Goal: Task Accomplishment & Management: Use online tool/utility

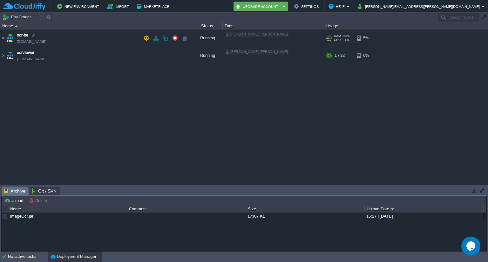
click at [2, 37] on img at bounding box center [2, 38] width 5 height 17
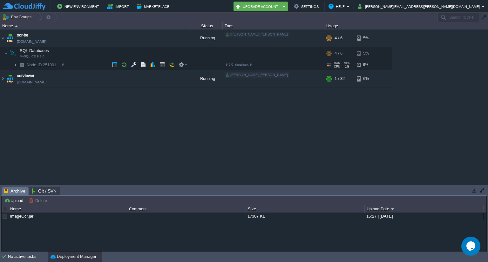
click at [17, 64] on img at bounding box center [15, 65] width 4 height 10
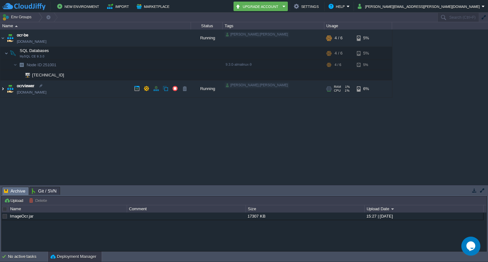
click at [1, 89] on img at bounding box center [2, 88] width 5 height 17
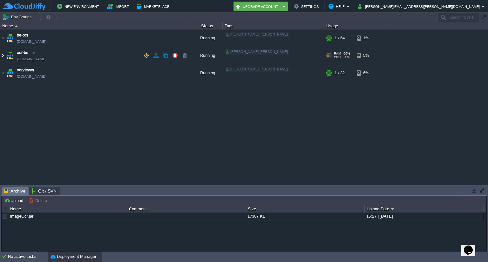
click at [3, 55] on img at bounding box center [2, 55] width 5 height 17
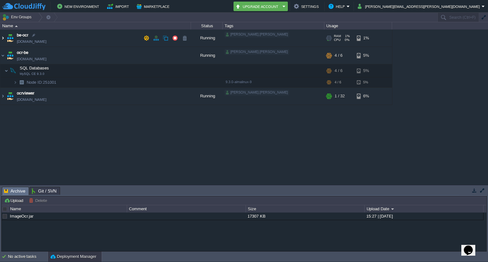
click at [3, 38] on img at bounding box center [2, 38] width 5 height 17
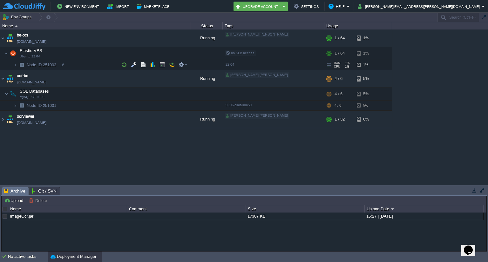
click at [17, 63] on img at bounding box center [21, 65] width 9 height 10
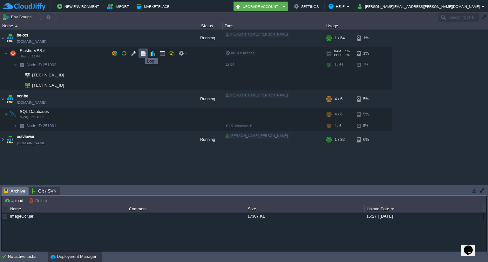
click at [142, 53] on button "button" at bounding box center [143, 54] width 6 height 6
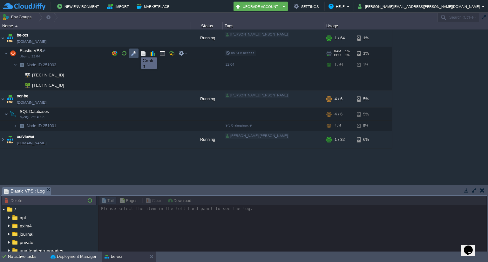
click at [134, 51] on button "button" at bounding box center [134, 54] width 6 height 6
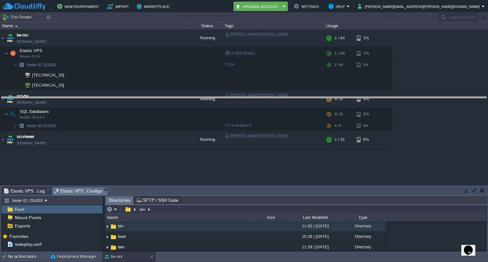
drag, startPoint x: 251, startPoint y: 191, endPoint x: 252, endPoint y: 96, distance: 95.0
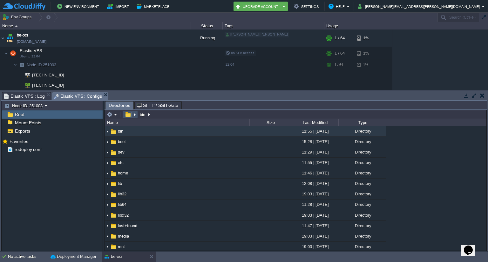
click at [129, 117] on button "button" at bounding box center [127, 115] width 9 height 6
click at [127, 116] on button "button" at bounding box center [127, 115] width 9 height 6
type input "/bin"
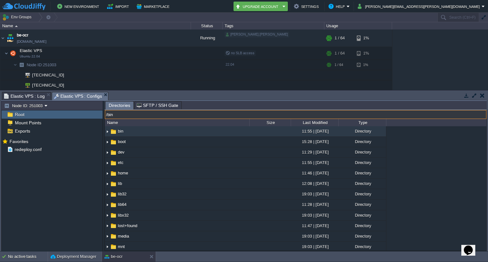
click at [170, 115] on input "/bin" at bounding box center [296, 114] width 382 height 9
click at [52, 188] on div "Mark the most frequently used files and directories as Favorites to easily acce…" at bounding box center [52, 195] width 101 height 116
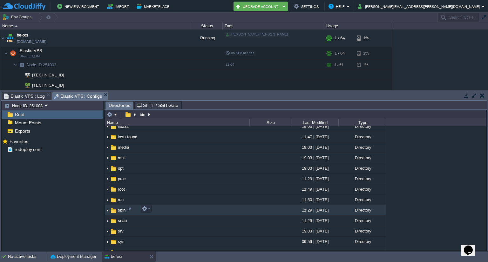
scroll to position [89, 0]
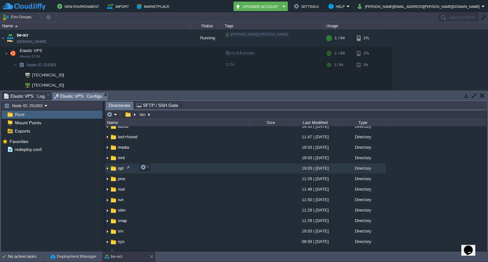
click at [119, 171] on td "opt" at bounding box center [177, 169] width 145 height 10
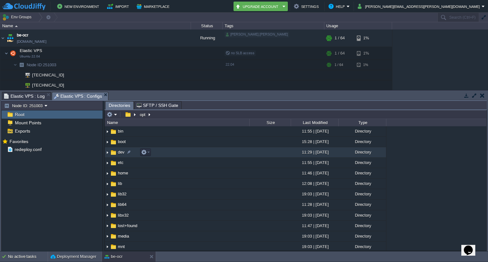
click at [108, 153] on img at bounding box center [107, 153] width 5 height 10
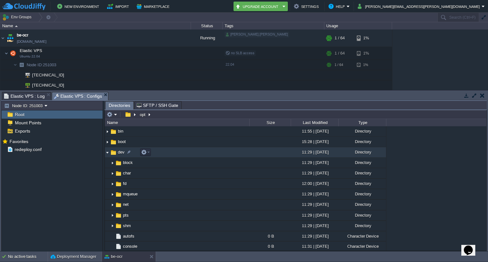
click at [106, 152] on img at bounding box center [107, 153] width 5 height 10
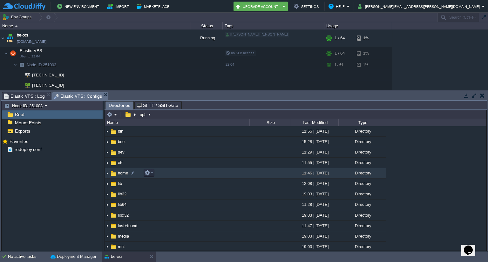
click at [107, 173] on img at bounding box center [107, 174] width 5 height 10
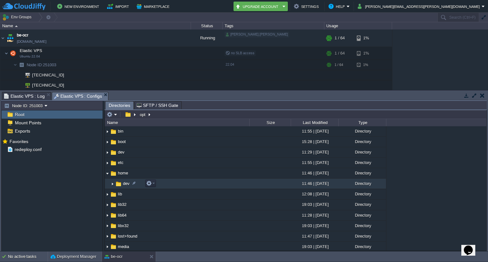
click at [114, 184] on img at bounding box center [112, 184] width 5 height 10
click at [200, 185] on td "dev" at bounding box center [177, 184] width 145 height 10
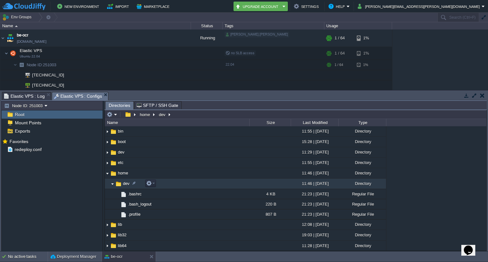
click at [120, 183] on img at bounding box center [118, 184] width 7 height 7
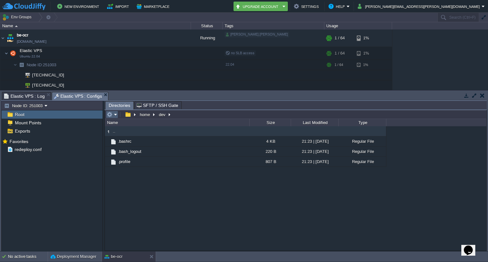
click at [116, 116] on em at bounding box center [112, 115] width 10 height 6
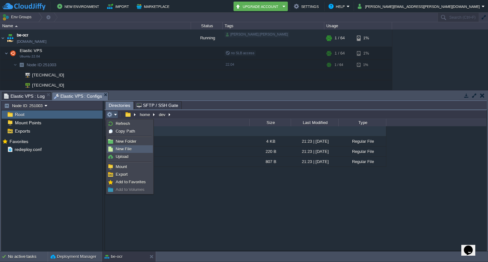
click at [128, 148] on span "New File" at bounding box center [124, 149] width 16 height 5
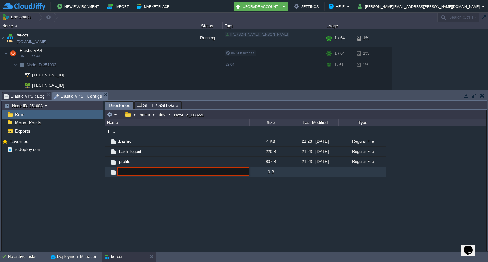
click at [154, 191] on div ".. .bashrc 4 KB 21:23 | [DATE] Regular File .bash_logout 220 B 21:23 | [DATE] R…" at bounding box center [296, 188] width 382 height 125
click at [114, 113] on em at bounding box center [112, 115] width 10 height 6
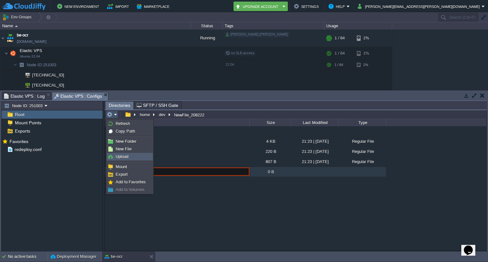
click at [119, 157] on span "Upload" at bounding box center [122, 156] width 13 height 5
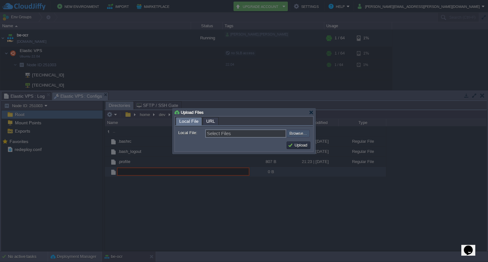
click at [299, 133] on input "file" at bounding box center [269, 134] width 80 height 8
type input "C:\fakepath\ImageOcr-0.0.1-SNAPSHOT.war"
type input "ImageOcr-0.0.1-SNAPSHOT.war"
click at [300, 144] on button "Upload" at bounding box center [298, 146] width 21 height 6
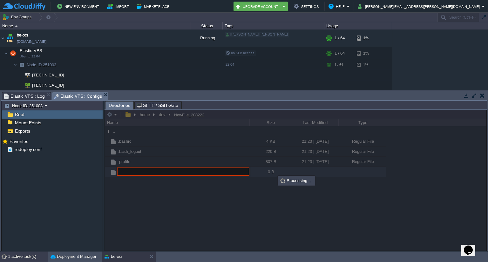
click at [17, 255] on div "1 active task(s)" at bounding box center [28, 257] width 40 height 10
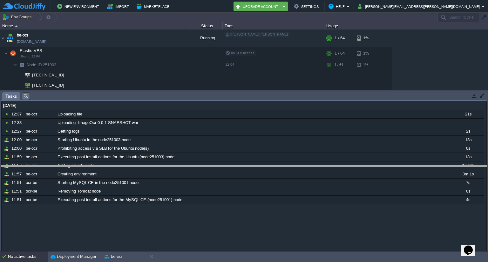
drag, startPoint x: 234, startPoint y: 93, endPoint x: 233, endPoint y: 164, distance: 71.2
click at [233, 164] on body "New Environment Import Marketplace Bonus ₹0.00 Upgrade Account Settings Help [P…" at bounding box center [244, 131] width 488 height 262
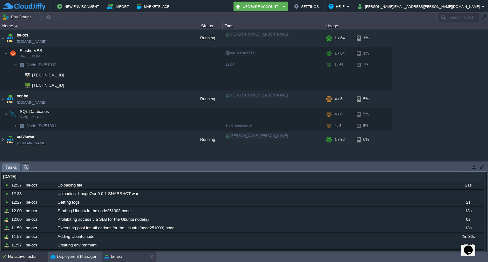
click at [120, 255] on button "be-ocr" at bounding box center [114, 257] width 18 height 6
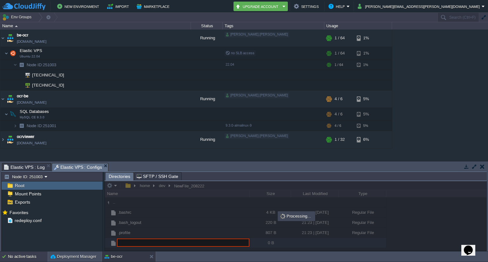
click at [24, 256] on div "No active tasks" at bounding box center [28, 257] width 40 height 10
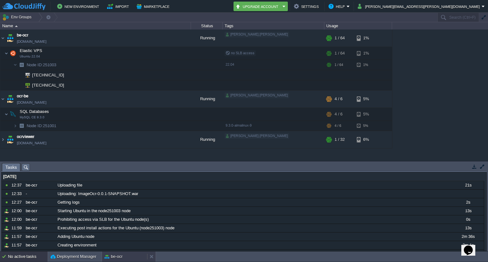
click at [115, 258] on button "be-ocr" at bounding box center [114, 257] width 18 height 6
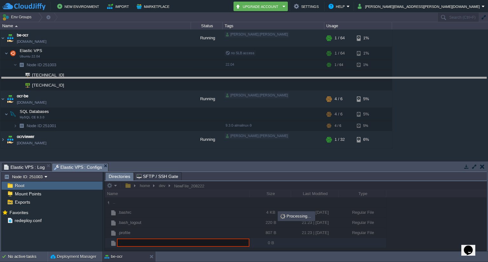
drag, startPoint x: 242, startPoint y: 166, endPoint x: 234, endPoint y: 80, distance: 85.9
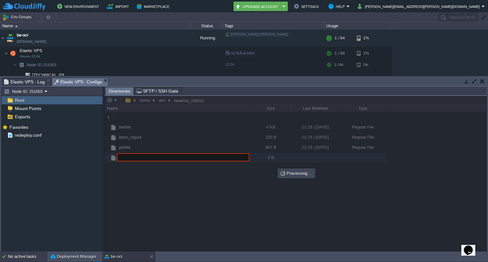
click at [15, 260] on div "No active tasks" at bounding box center [28, 257] width 40 height 10
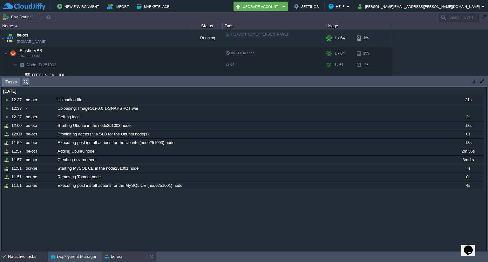
click at [119, 259] on button "be-ocr" at bounding box center [114, 257] width 18 height 6
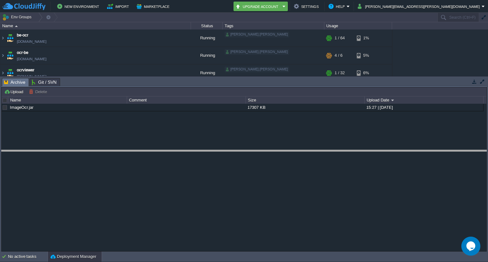
drag, startPoint x: 119, startPoint y: 81, endPoint x: 121, endPoint y: 153, distance: 72.2
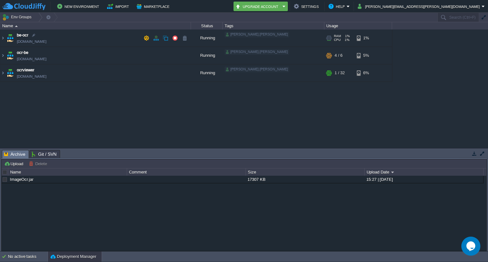
click at [42, 39] on span "be-ocr.cloudjiffy.net" at bounding box center [32, 41] width 30 height 6
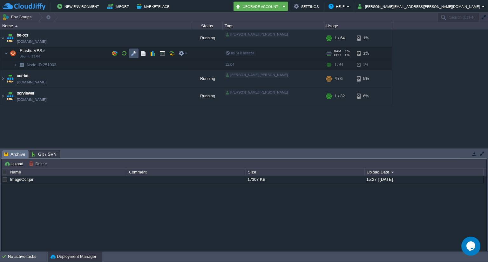
click at [135, 55] on button "button" at bounding box center [134, 54] width 6 height 6
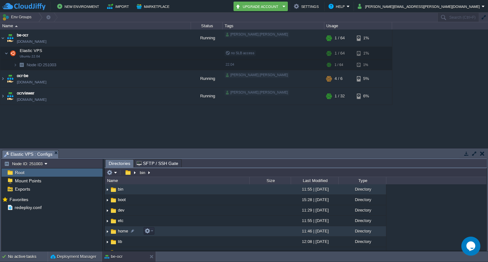
click at [109, 233] on img at bounding box center [107, 232] width 5 height 10
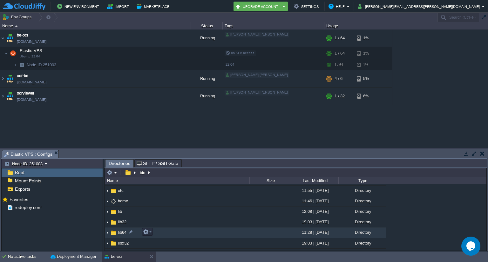
scroll to position [29, 0]
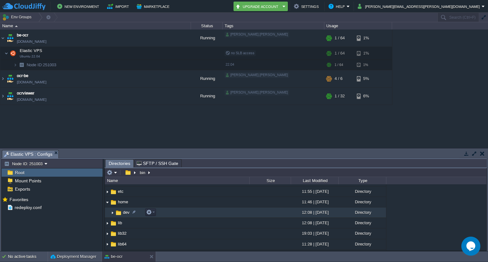
click at [114, 215] on img at bounding box center [112, 213] width 5 height 10
click at [127, 213] on span "dev" at bounding box center [126, 212] width 9 height 5
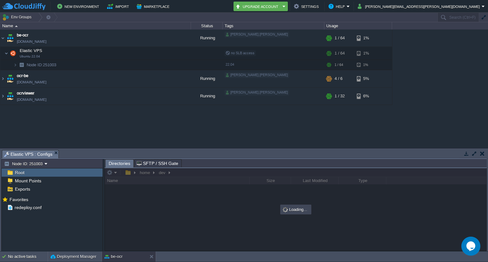
scroll to position [0, 0]
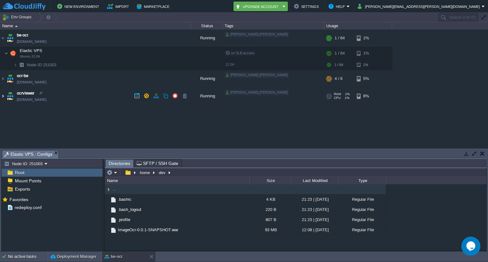
click at [4, 98] on img at bounding box center [2, 96] width 5 height 17
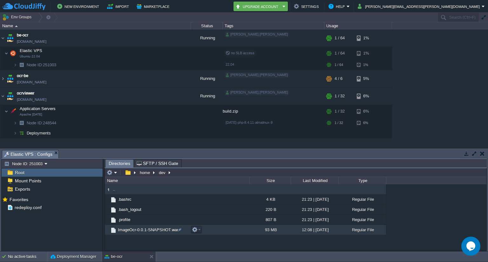
click at [140, 230] on span "ImageOcr-0.0.1-SNAPSHOT.war" at bounding box center [148, 230] width 62 height 5
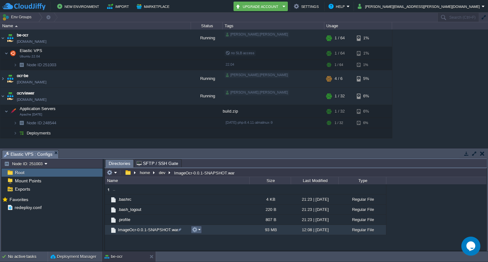
click at [198, 230] on em at bounding box center [196, 230] width 9 height 6
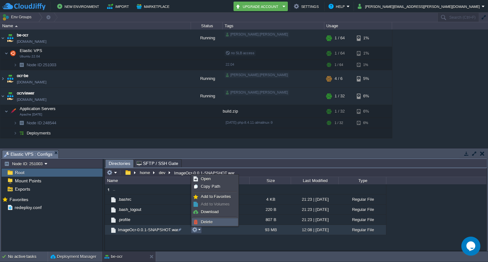
click at [217, 220] on link "Delete" at bounding box center [214, 222] width 45 height 7
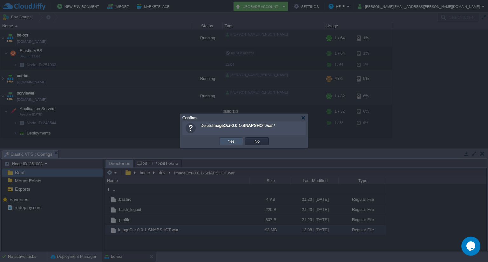
click at [234, 141] on button "Yes" at bounding box center [231, 142] width 11 height 6
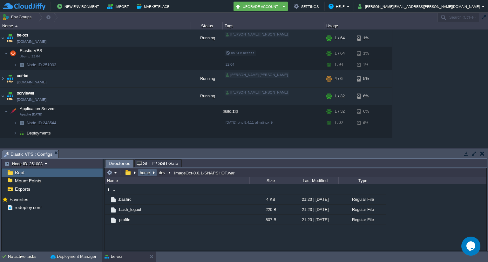
click at [145, 174] on button "home" at bounding box center [145, 173] width 13 height 6
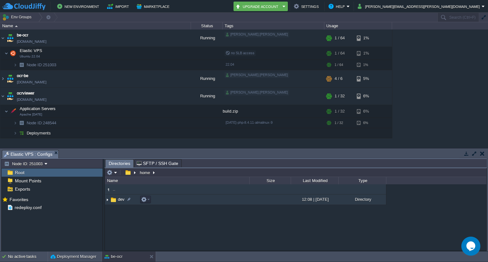
click at [118, 200] on span "dev" at bounding box center [121, 199] width 9 height 5
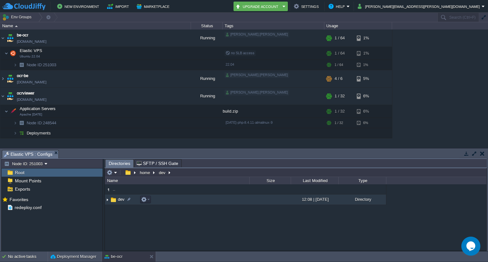
click at [118, 200] on span "dev" at bounding box center [121, 199] width 9 height 5
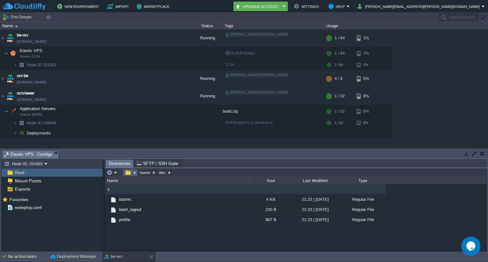
click at [128, 174] on button "button" at bounding box center [127, 173] width 9 height 6
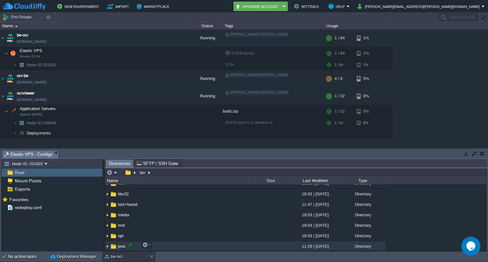
scroll to position [105, 0]
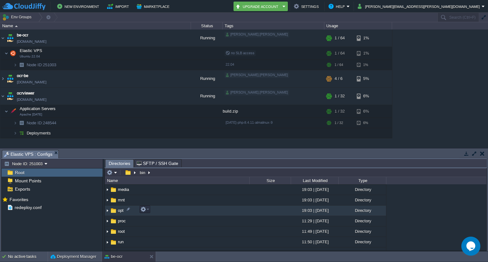
click at [112, 210] on img at bounding box center [113, 211] width 7 height 7
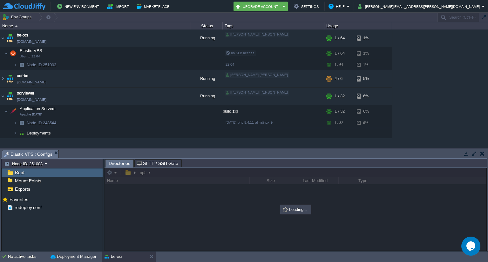
scroll to position [0, 0]
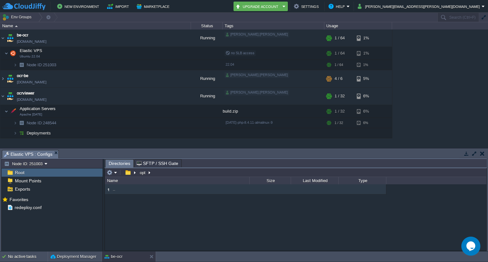
type input "/opt"
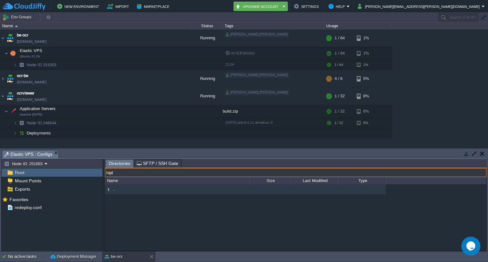
click at [161, 174] on input "/opt" at bounding box center [296, 172] width 382 height 9
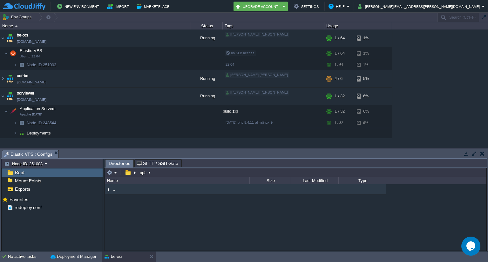
click at [148, 206] on div ".." at bounding box center [296, 218] width 382 height 66
click at [132, 198] on div ".." at bounding box center [296, 218] width 382 height 66
click at [113, 172] on em at bounding box center [112, 173] width 10 height 6
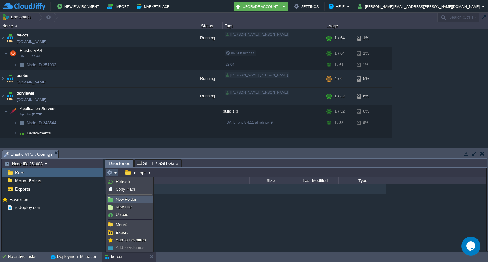
click at [126, 201] on span "New Folder" at bounding box center [126, 199] width 21 height 5
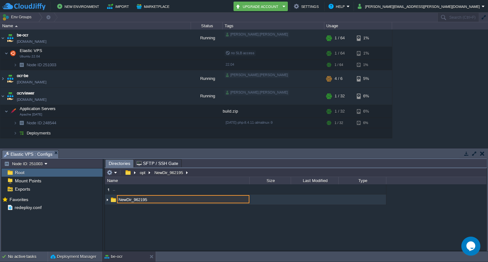
type input "\"
type input "config"
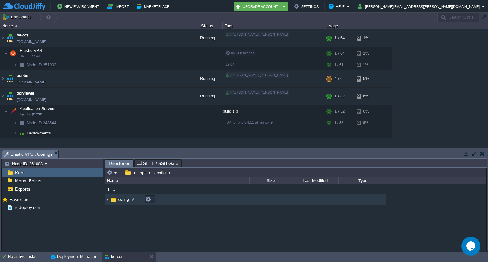
click at [123, 199] on span "config" at bounding box center [123, 199] width 13 height 5
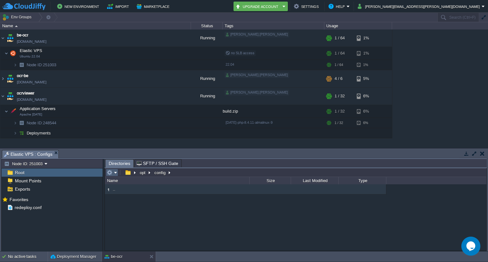
click at [114, 172] on em at bounding box center [112, 173] width 10 height 6
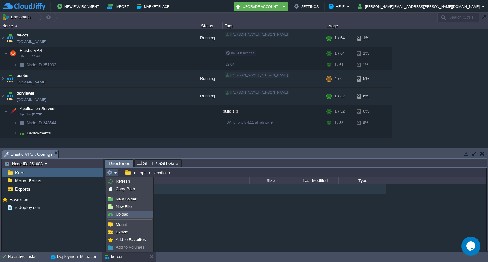
click at [124, 214] on span "Upload" at bounding box center [122, 214] width 13 height 5
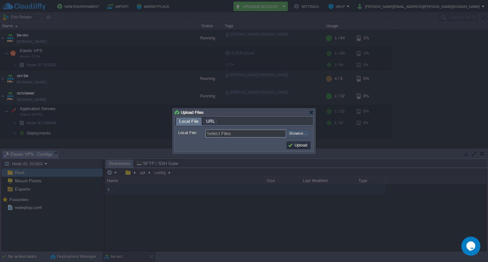
click at [297, 136] on input "file" at bounding box center [269, 134] width 80 height 8
type input "C:\fakepath\application.properties"
type input "application.properties"
click at [301, 145] on button "Upload" at bounding box center [298, 146] width 21 height 6
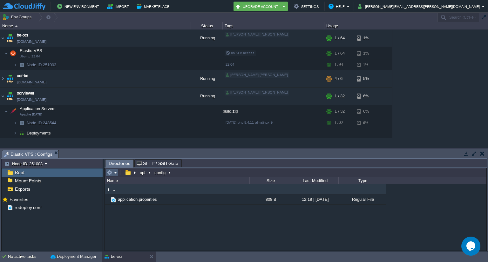
click at [116, 173] on em at bounding box center [112, 173] width 10 height 6
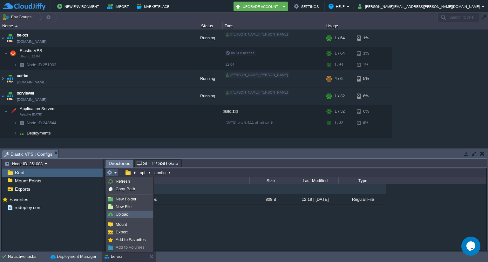
click at [125, 214] on span "Upload" at bounding box center [122, 214] width 13 height 5
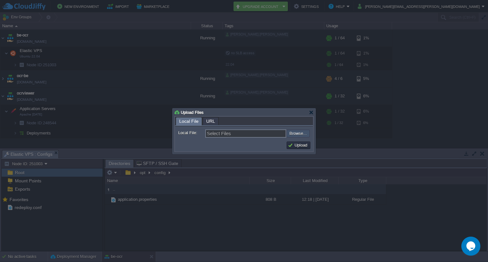
click at [298, 134] on input "file" at bounding box center [269, 134] width 80 height 8
click at [311, 109] on div "Upload Files" at bounding box center [243, 113] width 139 height 8
click at [311, 111] on div at bounding box center [311, 112] width 5 height 5
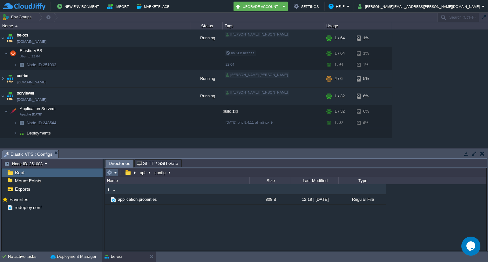
click at [115, 170] on em at bounding box center [112, 173] width 10 height 6
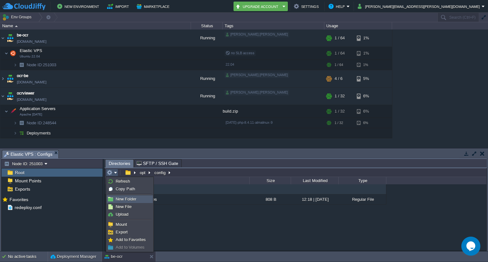
click at [124, 198] on span "New Folder" at bounding box center [126, 199] width 21 height 5
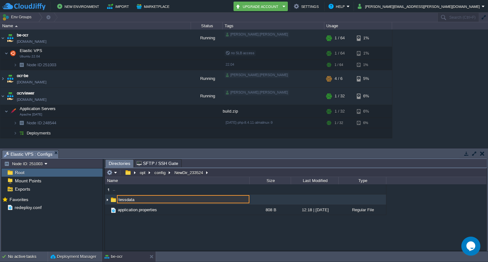
type input "tessdata"
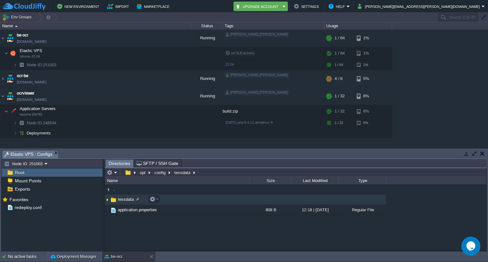
click at [129, 198] on span "tessdata" at bounding box center [126, 199] width 18 height 5
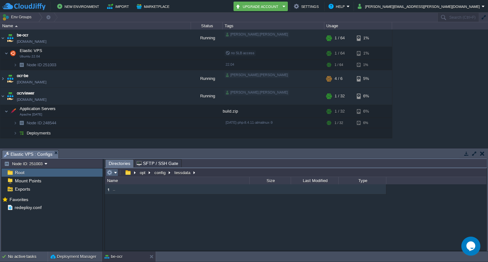
click at [114, 172] on em at bounding box center [112, 173] width 10 height 6
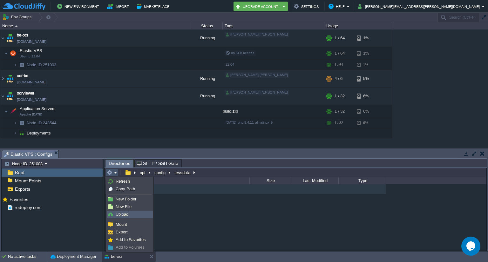
click at [122, 213] on span "Upload" at bounding box center [122, 214] width 13 height 5
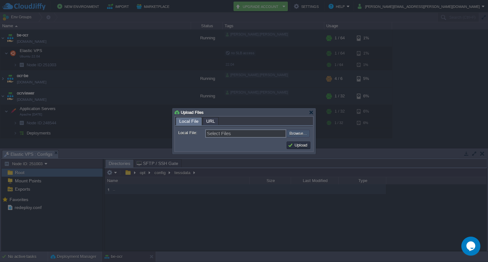
click at [298, 134] on input "file" at bounding box center [269, 134] width 80 height 8
type input "C:\fakepath\eng.traineddata"
type input "eng.traineddata"
click at [300, 147] on button "Upload" at bounding box center [298, 146] width 21 height 6
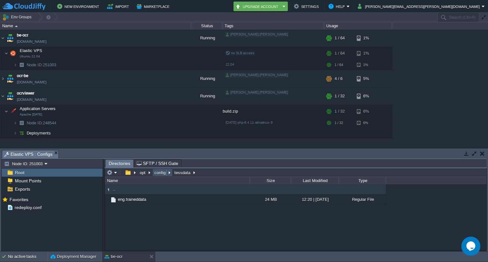
click at [160, 172] on button "config" at bounding box center [160, 173] width 14 height 6
type input "/opt/config"
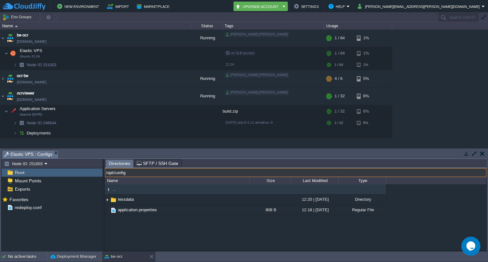
click at [184, 172] on input "/opt/config" at bounding box center [296, 172] width 382 height 9
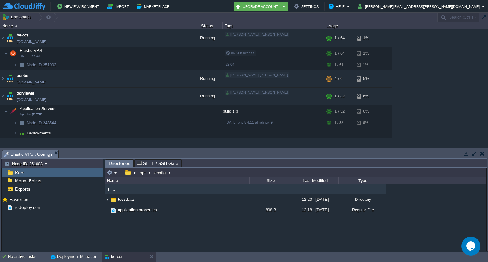
type input "/opt/config"
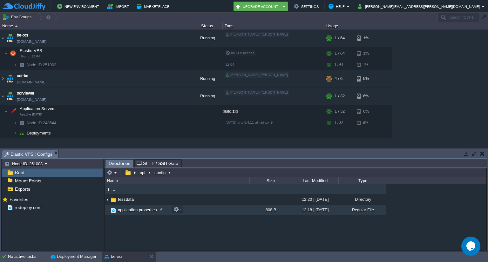
click at [130, 209] on span "application.properties" at bounding box center [137, 210] width 41 height 5
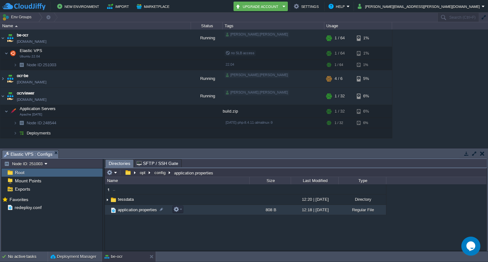
click at [130, 209] on span "application.properties" at bounding box center [137, 210] width 41 height 5
click at [124, 165] on span "Directories" at bounding box center [120, 164] width 22 height 8
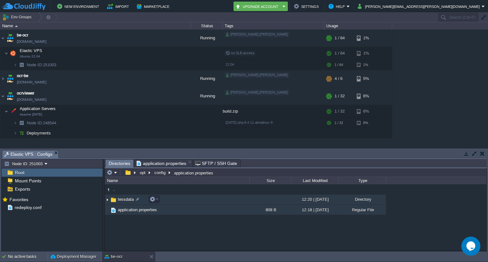
click at [122, 201] on span "tessdata" at bounding box center [126, 199] width 18 height 5
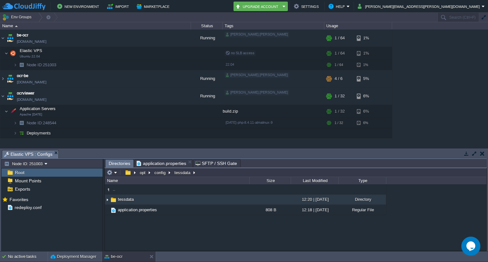
type input "/opt/config/tessdata"
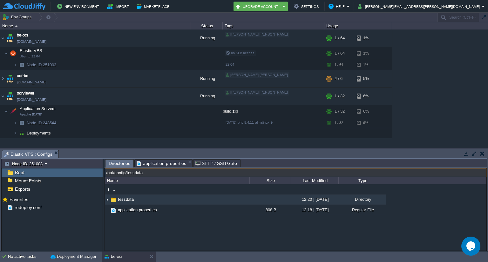
click at [213, 175] on input "/opt/config/tessdata" at bounding box center [296, 172] width 382 height 9
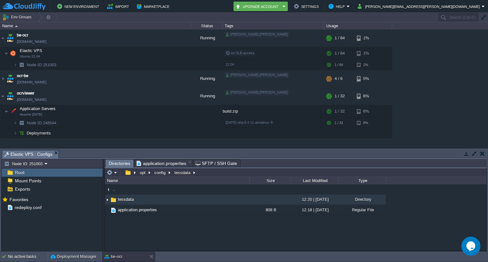
click at [188, 228] on div ".. tessdata 12:20 | 18 Sep 2025 Directory application.properties 808 B 12:18 | …" at bounding box center [296, 218] width 382 height 66
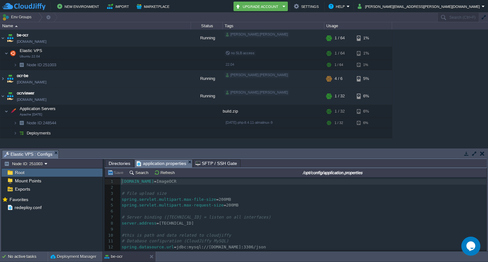
click at [161, 164] on span "application.properties" at bounding box center [162, 164] width 50 height 8
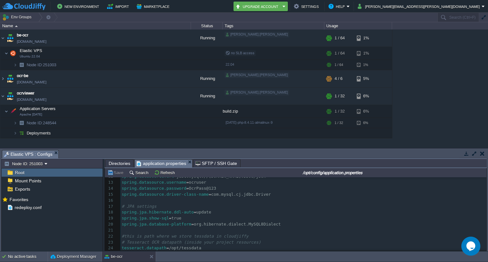
scroll to position [73, 0]
type textarea "/opt/tessdata"
drag, startPoint x: 196, startPoint y: 248, endPoint x: 164, endPoint y: 248, distance: 31.5
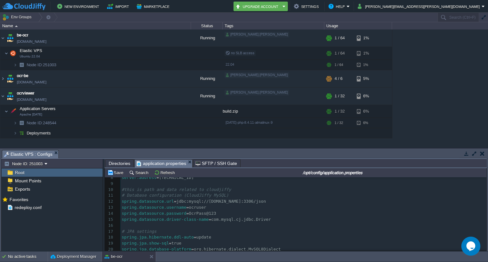
scroll to position [46, 0]
click at [3, 80] on img at bounding box center [2, 78] width 5 height 17
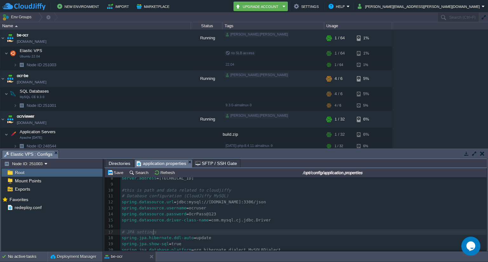
click at [344, 232] on pre "# JPA settings" at bounding box center [303, 233] width 366 height 6
click at [116, 106] on button "button" at bounding box center [115, 105] width 6 height 6
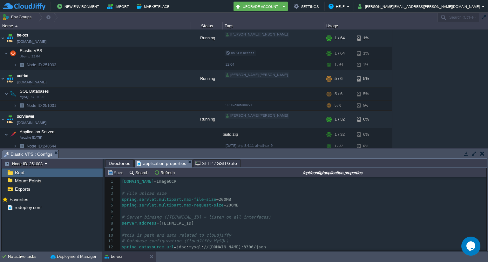
scroll to position [0, 0]
click at [112, 173] on button "Save" at bounding box center [116, 173] width 18 height 6
click at [165, 174] on button "Refresh" at bounding box center [165, 173] width 23 height 6
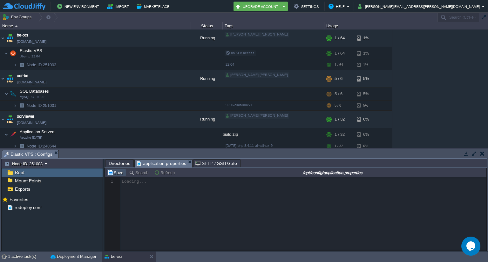
click at [116, 174] on button "Save" at bounding box center [116, 173] width 18 height 6
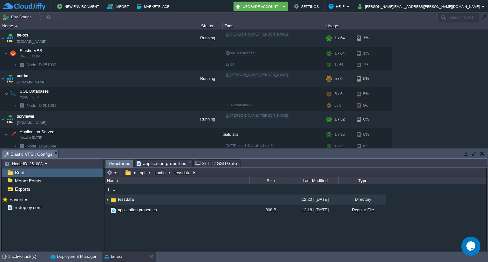
click at [118, 163] on span "Directories" at bounding box center [120, 164] width 22 height 8
click at [127, 201] on span "tessdata" at bounding box center [126, 199] width 18 height 5
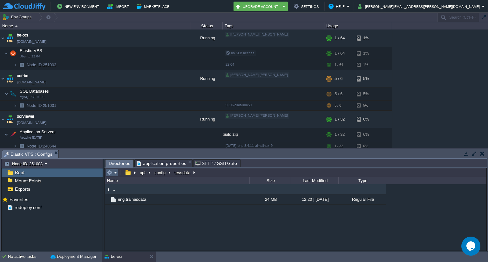
click at [114, 173] on em at bounding box center [112, 173] width 10 height 6
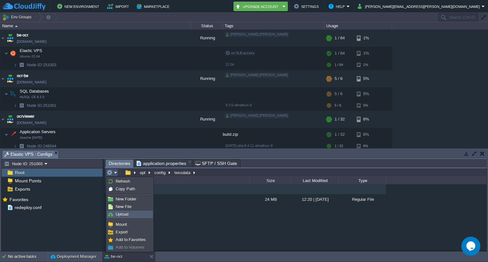
click at [121, 213] on span "Upload" at bounding box center [122, 214] width 13 height 5
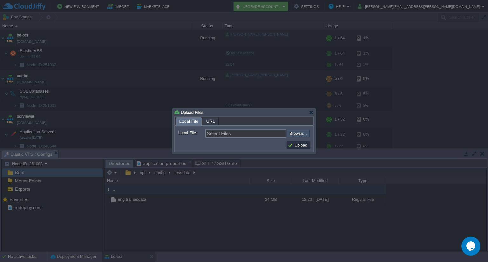
click at [303, 132] on input "file" at bounding box center [269, 134] width 80 height 8
type input "C:\fakepath\customDataset.traineddata"
type input "customDataset.traineddata"
click at [296, 145] on button "Upload" at bounding box center [298, 146] width 21 height 6
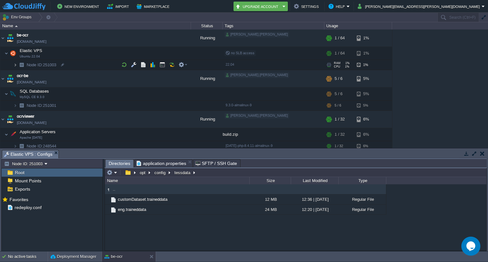
click at [16, 65] on img at bounding box center [15, 65] width 4 height 10
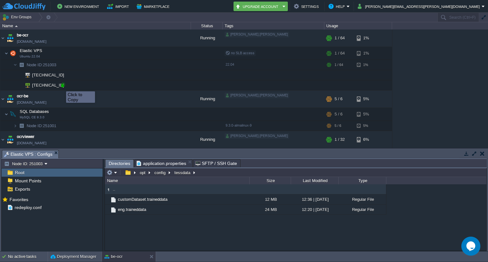
click at [61, 86] on div at bounding box center [63, 85] width 6 height 6
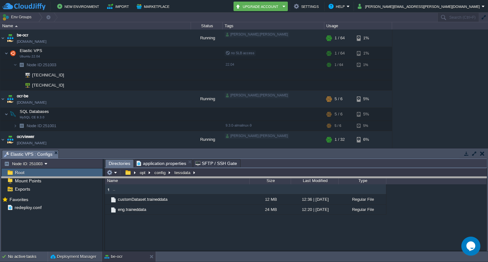
drag, startPoint x: 251, startPoint y: 154, endPoint x: 252, endPoint y: 182, distance: 27.3
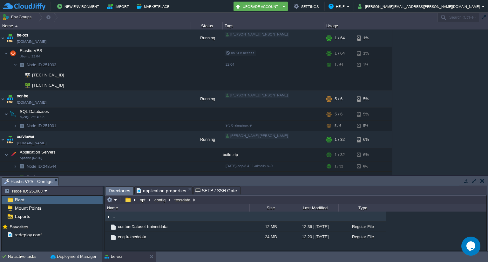
scroll to position [5, 0]
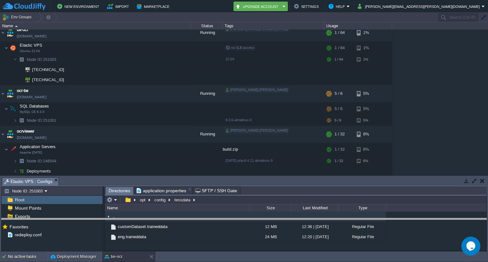
drag, startPoint x: 276, startPoint y: 182, endPoint x: 280, endPoint y: 222, distance: 40.2
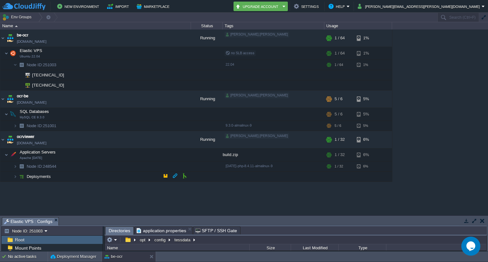
click at [17, 174] on img at bounding box center [21, 177] width 9 height 10
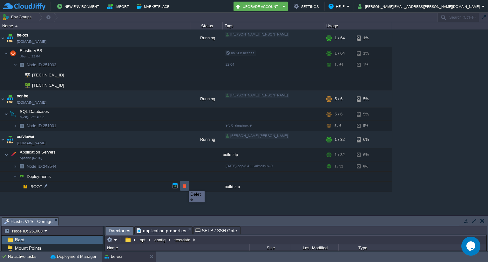
click at [184, 186] on button "button" at bounding box center [185, 186] width 6 height 6
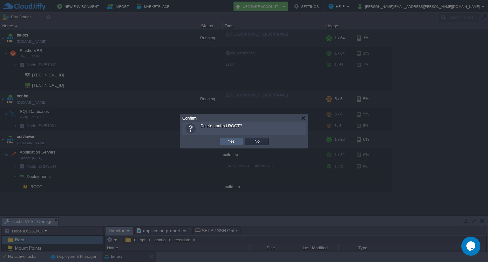
click at [236, 140] on td "Yes" at bounding box center [231, 142] width 24 height 8
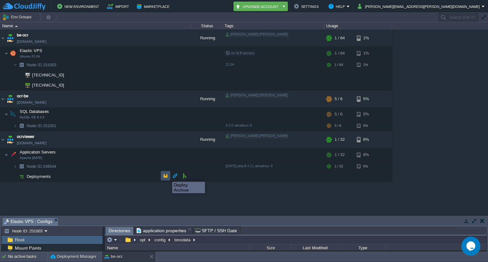
click at [167, 176] on button "button" at bounding box center [166, 176] width 6 height 6
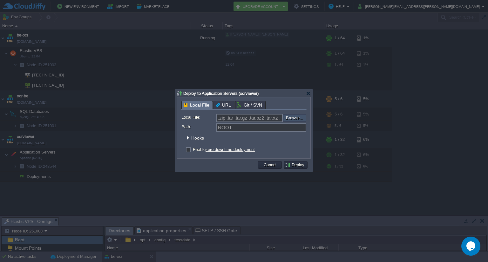
click at [299, 116] on input "file" at bounding box center [266, 118] width 80 height 8
type input "C:\fakepath\build.zip"
type input "build.zip"
click at [296, 167] on button "Deploy" at bounding box center [295, 165] width 21 height 6
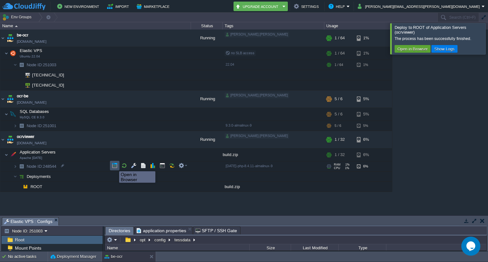
click at [114, 166] on button "button" at bounding box center [115, 166] width 6 height 6
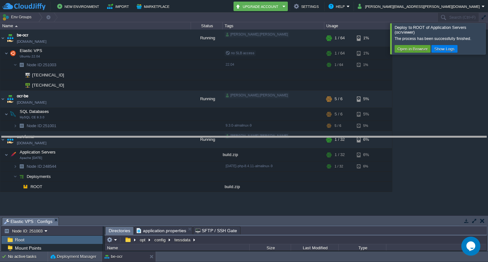
drag, startPoint x: 210, startPoint y: 221, endPoint x: 201, endPoint y: 139, distance: 82.8
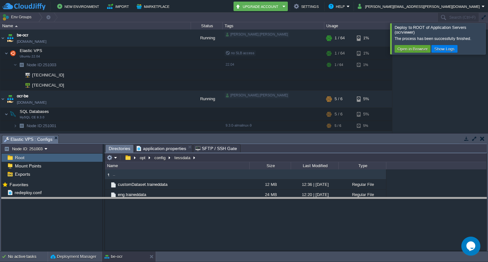
drag, startPoint x: 182, startPoint y: 140, endPoint x: 185, endPoint y: 206, distance: 65.2
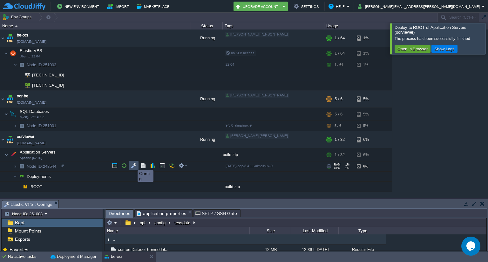
click at [133, 165] on button "button" at bounding box center [134, 166] width 6 height 6
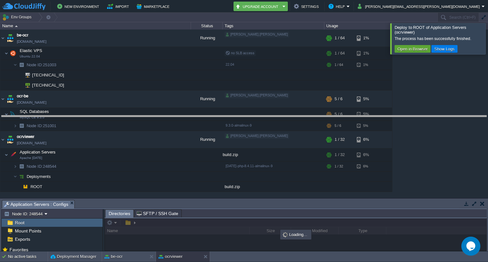
drag, startPoint x: 262, startPoint y: 205, endPoint x: 248, endPoint y: 120, distance: 85.6
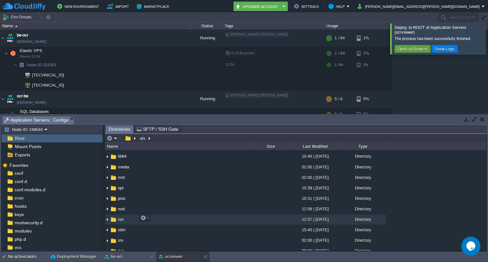
scroll to position [72, 0]
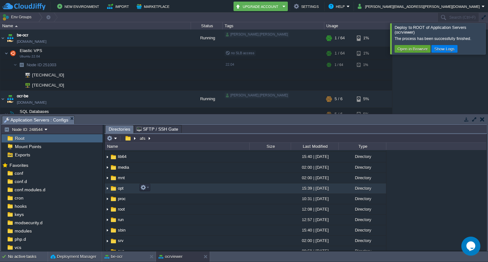
click at [112, 188] on img at bounding box center [113, 188] width 7 height 7
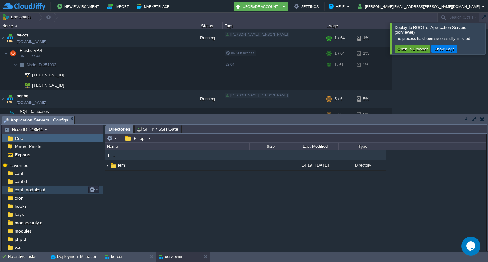
scroll to position [24, 0]
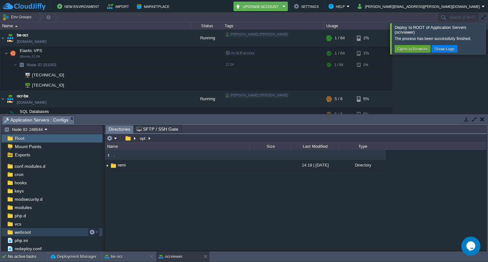
click at [24, 231] on span "webroot" at bounding box center [22, 233] width 18 height 6
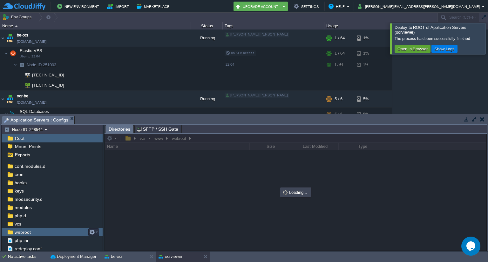
click at [24, 231] on span "webroot" at bounding box center [22, 233] width 18 height 6
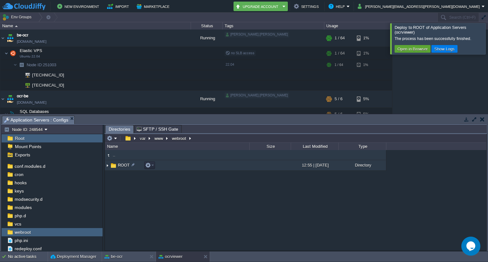
click at [119, 168] on td "ROOT" at bounding box center [177, 165] width 145 height 10
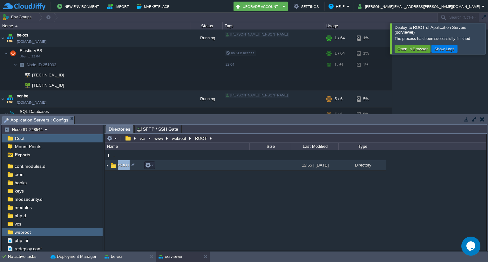
click at [119, 168] on td "ROOT" at bounding box center [177, 165] width 145 height 10
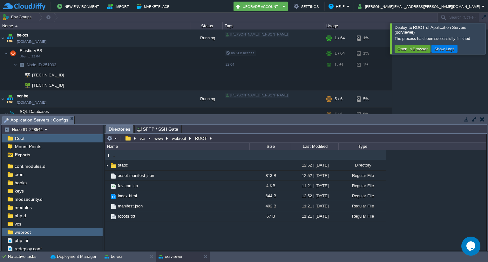
click at [146, 227] on div ".. static 12:52 | 18 Sep 2025 Directory asset-manifest.json 813 B 12:52 | 18 Se…" at bounding box center [296, 200] width 382 height 101
click at [115, 137] on em at bounding box center [112, 139] width 10 height 6
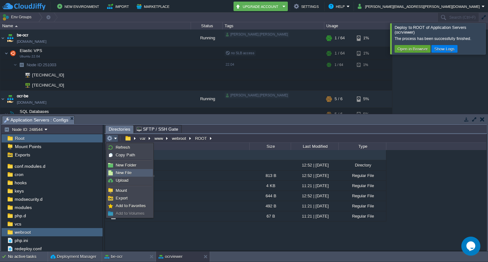
click at [123, 172] on span "New File" at bounding box center [124, 173] width 16 height 5
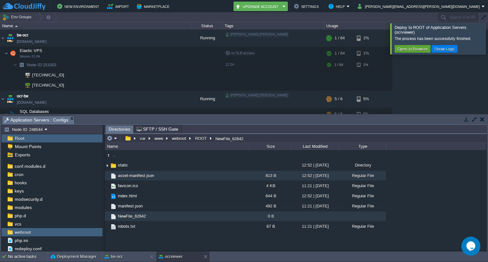
scroll to position [0, 0]
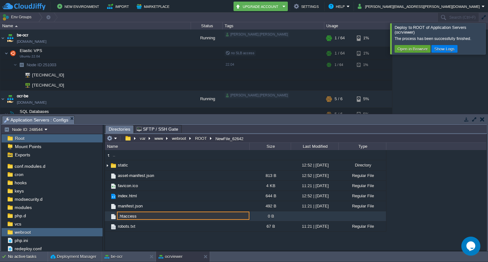
type input ".htaccess"
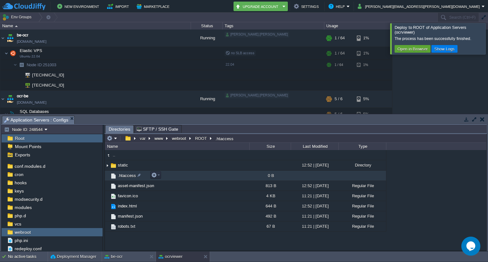
click at [129, 173] on span ".htaccess" at bounding box center [127, 175] width 20 height 5
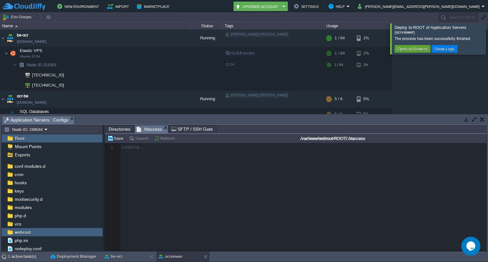
scroll to position [2, 0]
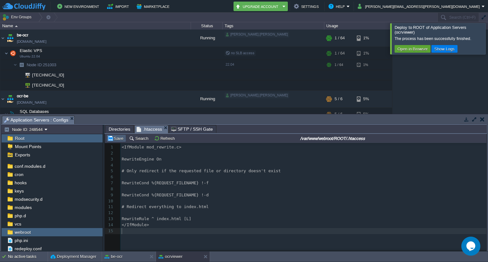
click at [112, 137] on button "Save" at bounding box center [116, 139] width 18 height 6
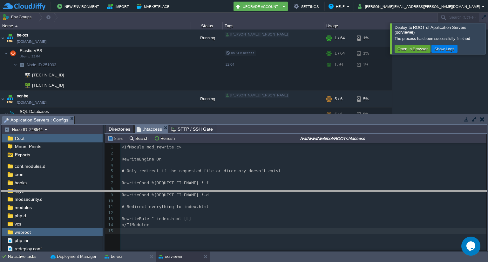
drag, startPoint x: 263, startPoint y: 120, endPoint x: 267, endPoint y: 195, distance: 75.4
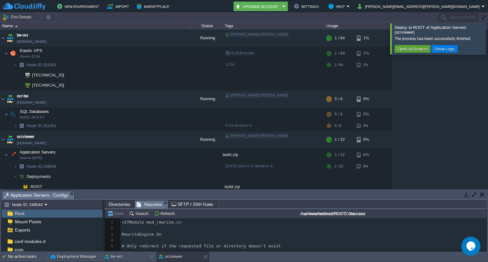
scroll to position [0, 0]
click at [138, 138] on button "button" at bounding box center [137, 139] width 6 height 6
click at [164, 66] on button "button" at bounding box center [163, 65] width 6 height 6
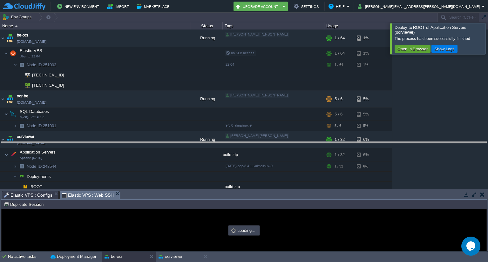
drag, startPoint x: 269, startPoint y: 194, endPoint x: 264, endPoint y: 145, distance: 49.5
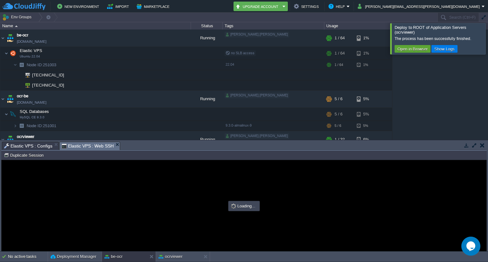
type input "#000000"
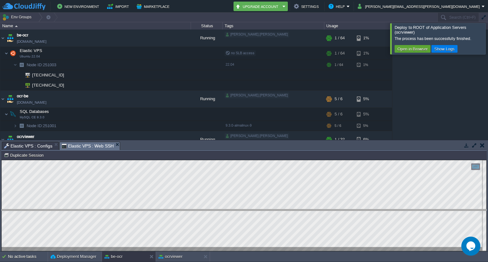
drag, startPoint x: 172, startPoint y: 147, endPoint x: 176, endPoint y: 214, distance: 66.9
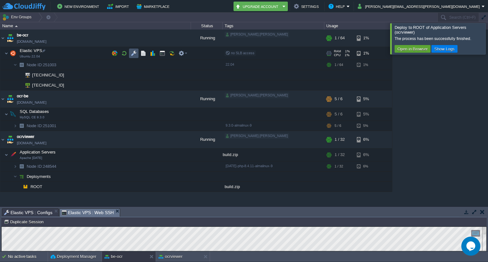
click at [132, 54] on button "button" at bounding box center [134, 54] width 6 height 6
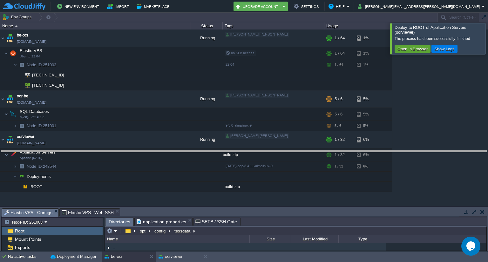
drag, startPoint x: 242, startPoint y: 213, endPoint x: 238, endPoint y: 155, distance: 58.0
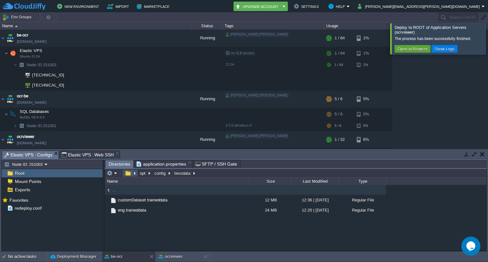
click at [128, 173] on button "button" at bounding box center [127, 174] width 9 height 6
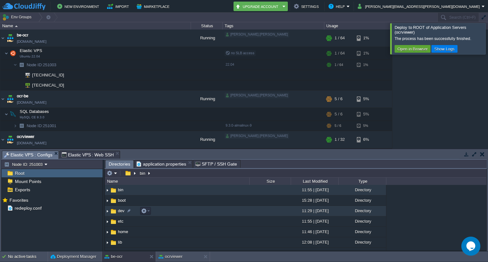
click at [113, 210] on img at bounding box center [113, 211] width 7 height 7
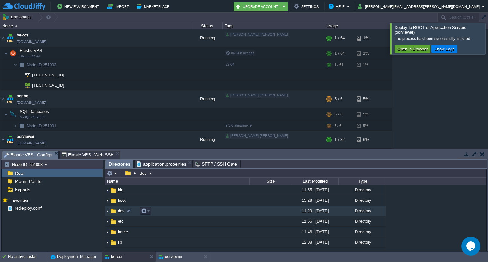
click at [113, 210] on img at bounding box center [113, 211] width 7 height 7
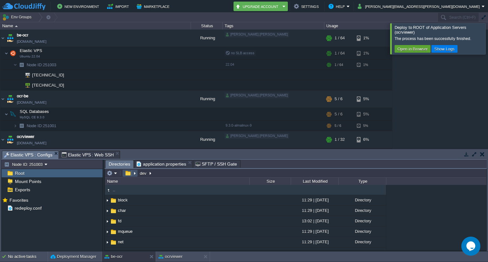
click at [127, 172] on button "button" at bounding box center [127, 174] width 9 height 6
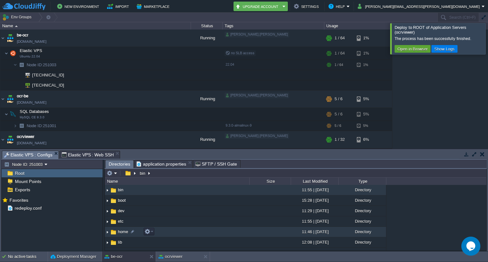
click at [113, 232] on img at bounding box center [113, 232] width 7 height 7
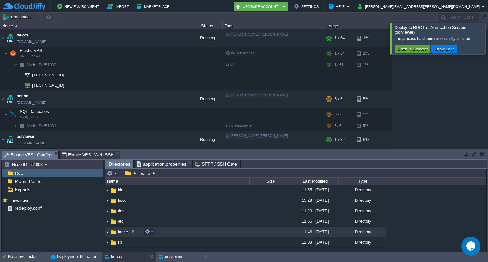
click at [113, 232] on img at bounding box center [113, 232] width 7 height 7
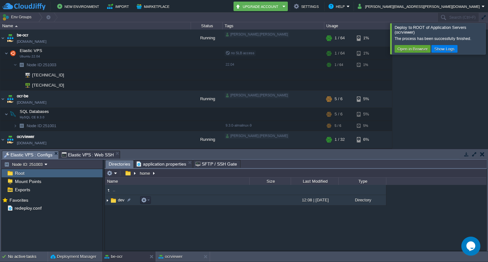
click at [113, 201] on img at bounding box center [113, 200] width 7 height 7
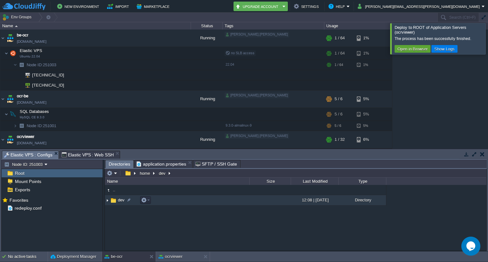
click at [113, 201] on img at bounding box center [113, 200] width 7 height 7
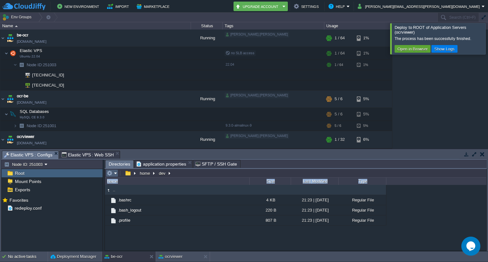
drag, startPoint x: 155, startPoint y: 235, endPoint x: 117, endPoint y: 174, distance: 71.6
click at [117, 174] on div "home dev Name Size Last Modified Type .. .bashrc 4 KB 21:23 | 06 Jan 2022 Regul…" at bounding box center [296, 210] width 382 height 82
click at [117, 174] on td at bounding box center [112, 174] width 12 height 8
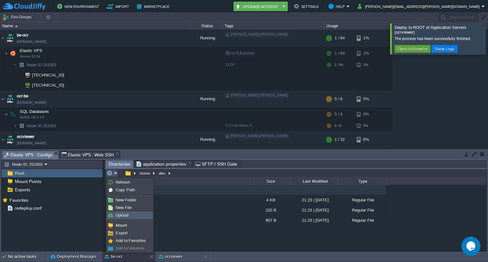
click at [125, 213] on span "Upload" at bounding box center [122, 215] width 13 height 5
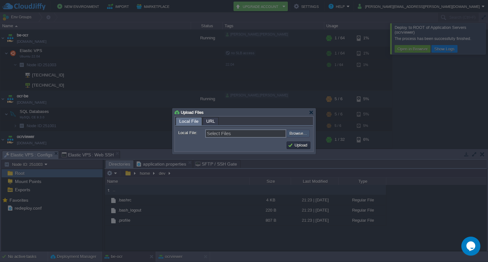
click at [299, 135] on input "file" at bounding box center [269, 134] width 80 height 8
type input "C:\fakepath\ImageOcr-0.0.1-SNAPSHOT.war"
type input "ImageOcr-0.0.1-SNAPSHOT.war"
click at [301, 147] on button "Upload" at bounding box center [298, 146] width 21 height 6
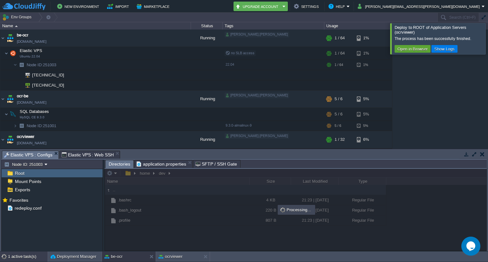
click at [19, 255] on div "1 active task(s)" at bounding box center [28, 257] width 40 height 10
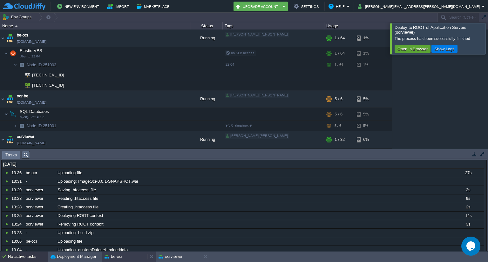
click at [118, 258] on button "be-ocr" at bounding box center [114, 257] width 18 height 6
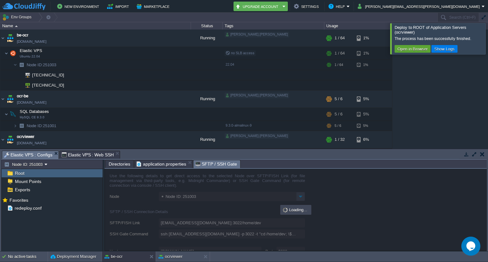
click at [214, 163] on span "SFTP / SSH Gate" at bounding box center [216, 164] width 42 height 8
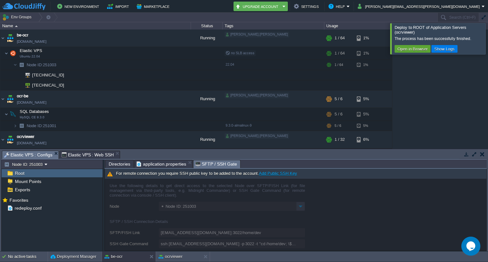
click at [121, 163] on span "Directories" at bounding box center [120, 164] width 22 height 8
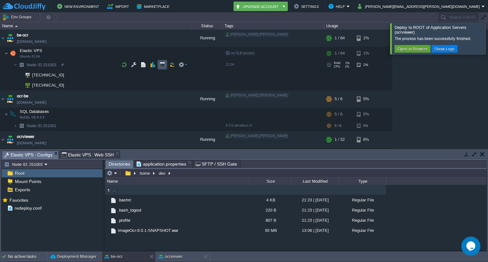
click at [164, 63] on button "button" at bounding box center [163, 65] width 6 height 6
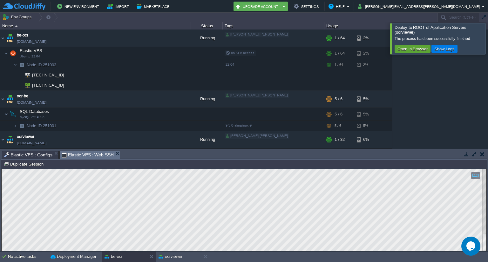
click at [35, 169] on html "Copy: Ctrl + Shift + C Paste: Ctrl + V Settings: Ctrl + Shift + Alt 0" at bounding box center [244, 169] width 485 height 0
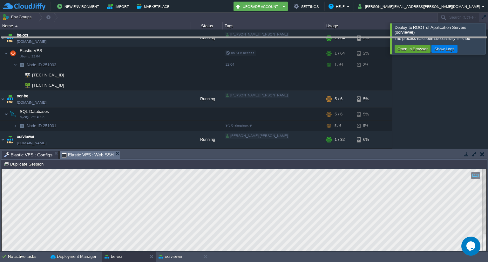
drag, startPoint x: 270, startPoint y: 157, endPoint x: 247, endPoint y: 43, distance: 116.8
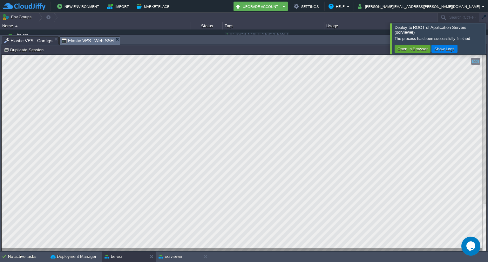
click at [144, 222] on div "Copy: Ctrl + Shift + C Paste: Ctrl + V Settings: Ctrl + Shift + Alt 0" at bounding box center [244, 153] width 485 height 197
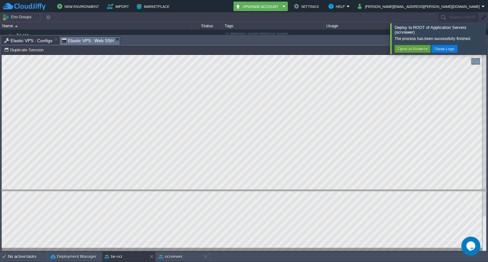
drag, startPoint x: 187, startPoint y: 37, endPoint x: 200, endPoint y: 191, distance: 154.0
click at [200, 191] on body "New Environment Import Marketplace Bonus ₹0.00 Upgrade Account Settings Help na…" at bounding box center [244, 131] width 488 height 262
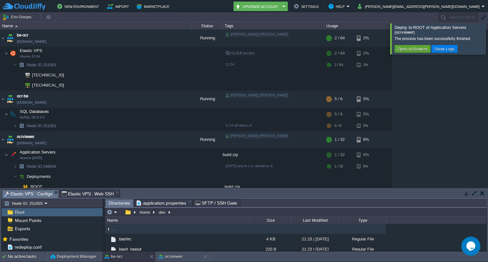
click at [29, 194] on span "Elastic VPS : Configs" at bounding box center [28, 194] width 48 height 8
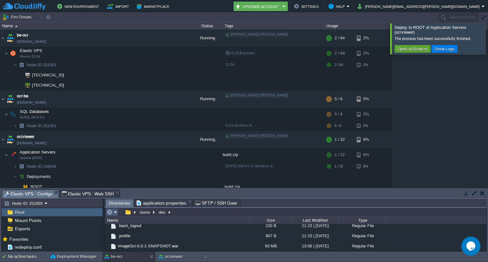
click at [114, 214] on em at bounding box center [112, 213] width 10 height 6
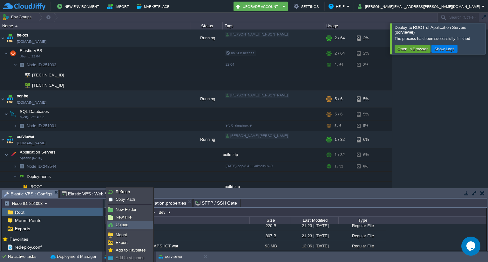
click at [122, 226] on span "Upload" at bounding box center [122, 225] width 13 height 5
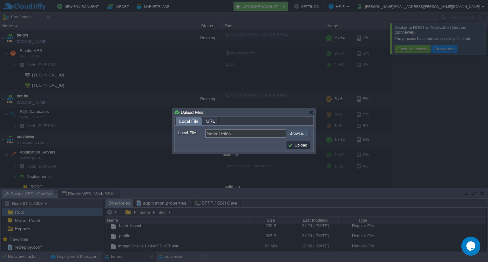
click at [303, 133] on input "file" at bounding box center [269, 134] width 80 height 8
type input "C:\fakepath\openlogic-openjdk-17.0.16+8-linux-x64.tar.gz"
type input "openlogic-openjdk-17.0.16+8-linux-x64.tar.gz"
click at [297, 145] on button "Upload" at bounding box center [298, 146] width 21 height 6
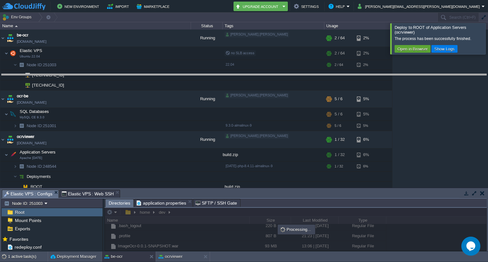
drag, startPoint x: 286, startPoint y: 194, endPoint x: 281, endPoint y: 78, distance: 116.1
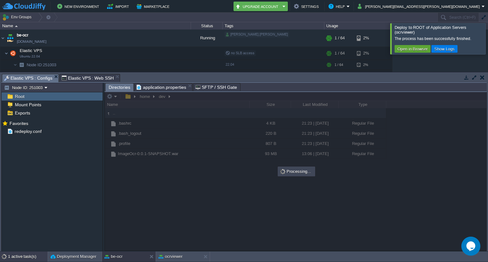
click at [14, 259] on div "1 active task(s)" at bounding box center [28, 257] width 40 height 10
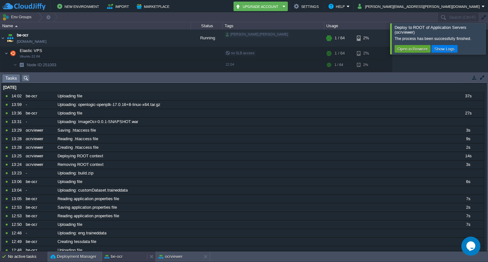
click at [129, 256] on div "be-ocr" at bounding box center [124, 257] width 45 height 10
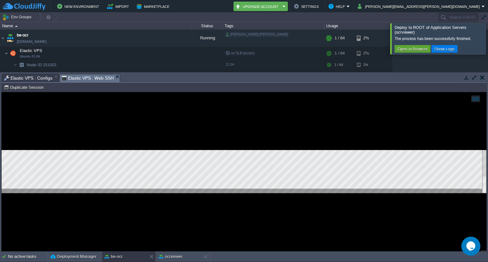
click at [91, 79] on span "Elastic VPS : Web SSH" at bounding box center [88, 78] width 52 height 8
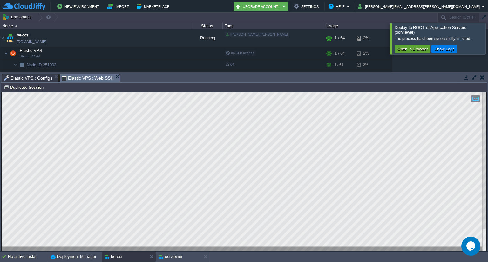
click at [150, 87] on td "Node ID: 251003 Duplicate Session" at bounding box center [244, 88] width 484 height 8
click at [97, 248] on div at bounding box center [244, 171] width 485 height 159
click at [83, 242] on div at bounding box center [244, 171] width 485 height 159
drag, startPoint x: 97, startPoint y: 248, endPoint x: 1, endPoint y: 94, distance: 180.9
click at [2, 92] on html "Copy: Ctrl + Shift + C Paste: Ctrl + V Settings: Ctrl + Shift + Alt 0" at bounding box center [244, 92] width 485 height 0
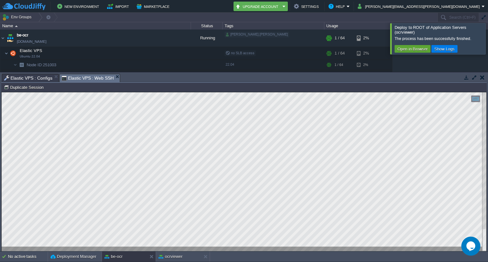
click at [2, 92] on html "Copy: Ctrl + Shift + C Paste: Ctrl + V Settings: Ctrl + Shift + Alt 0" at bounding box center [244, 92] width 485 height 0
